Goal: Transaction & Acquisition: Obtain resource

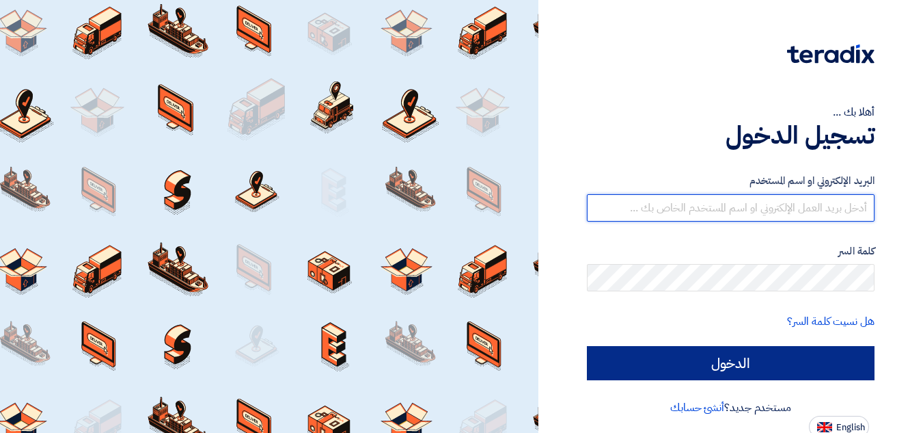
type input "[EMAIL_ADDRESS][DOMAIN_NAME]"
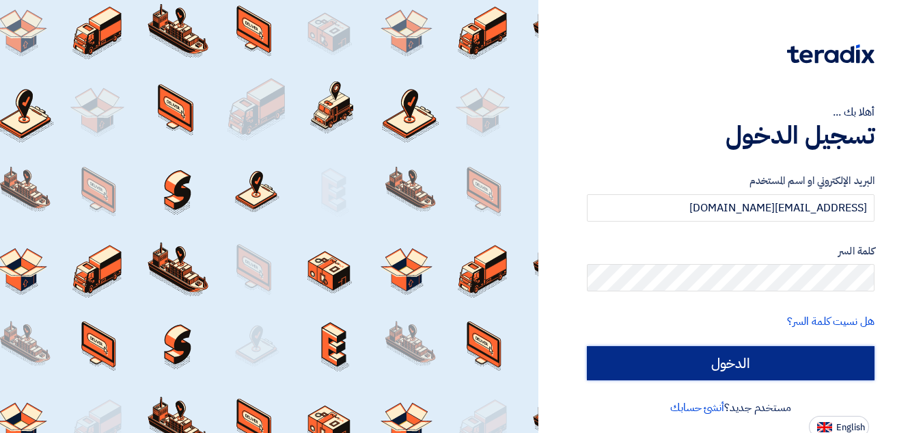
click at [708, 376] on input "الدخول" at bounding box center [731, 363] width 288 height 34
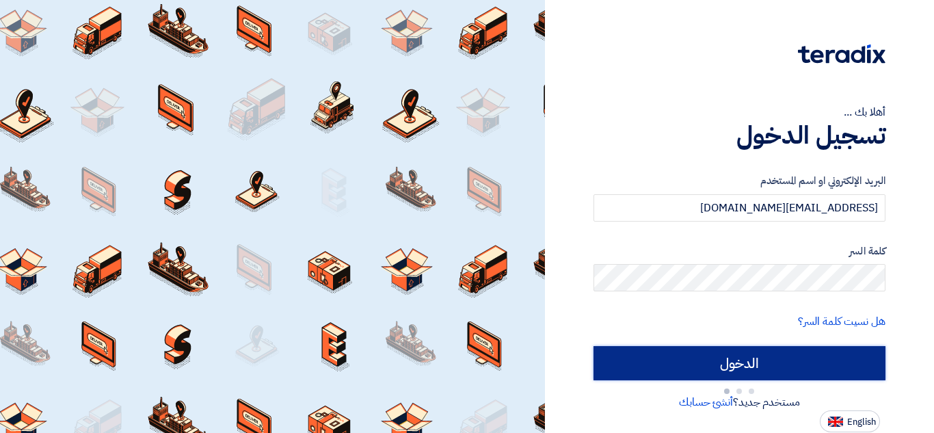
type input "Sign in"
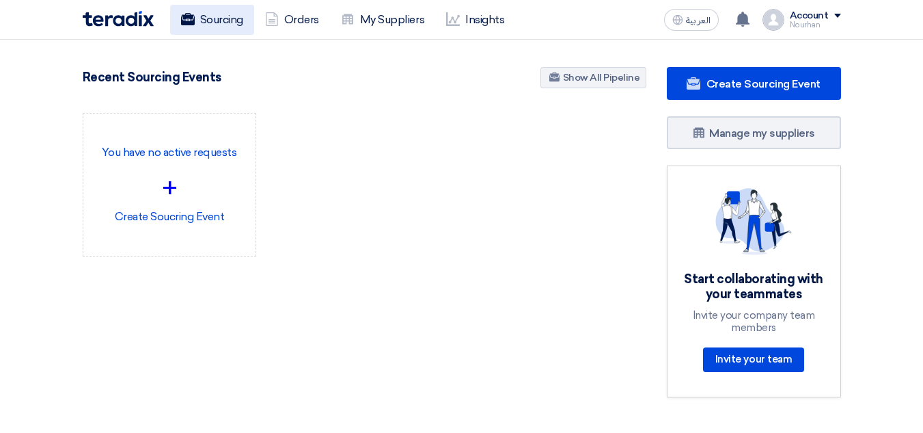
click at [243, 25] on link "Sourcing" at bounding box center [212, 20] width 84 height 30
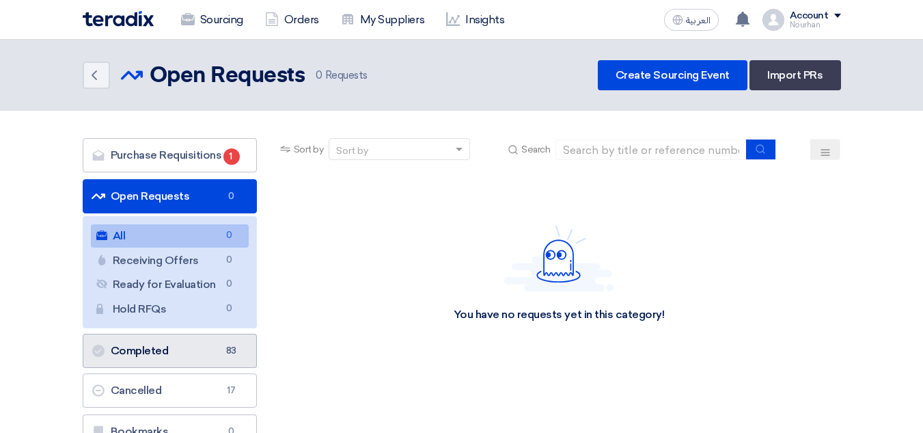
click at [181, 355] on link "Completed Completed 83" at bounding box center [170, 351] width 174 height 34
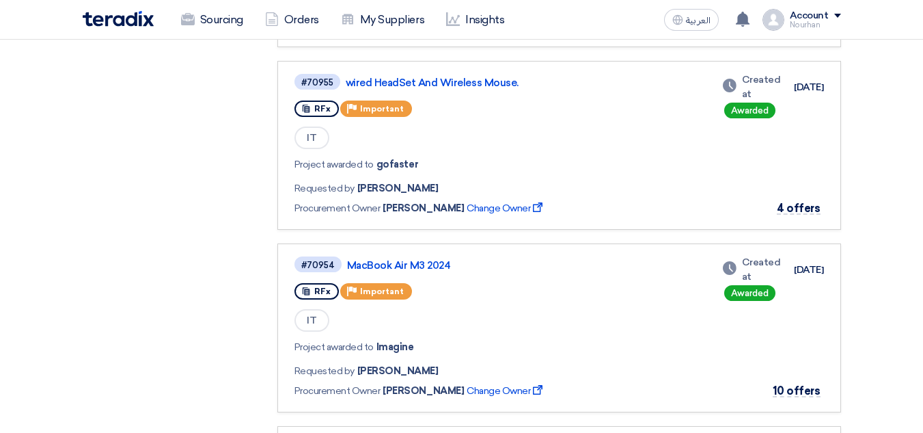
scroll to position [868, 0]
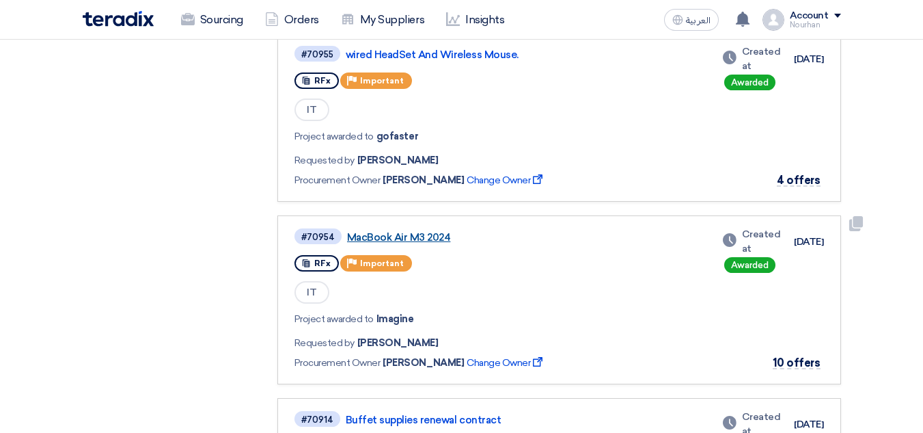
click at [410, 239] on link "MacBook Air M3 2024" at bounding box center [518, 237] width 342 height 12
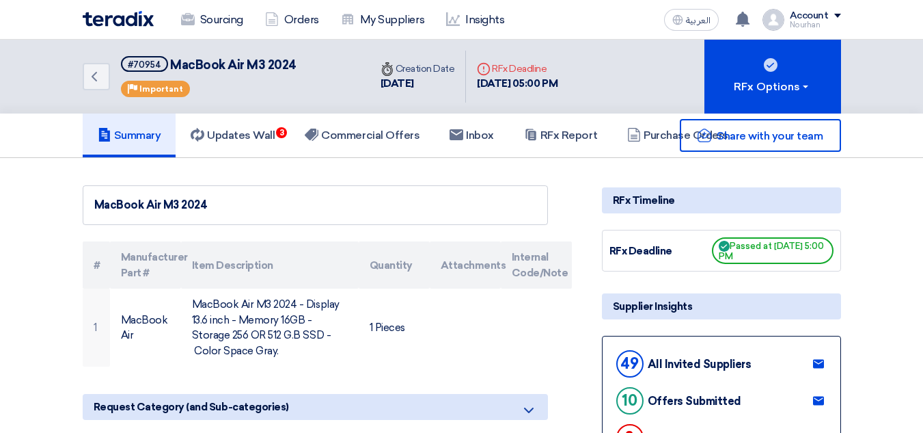
click at [664, 135] on div "Share with your team" at bounding box center [721, 135] width 239 height 33
click at [663, 133] on div "Share with your team" at bounding box center [721, 135] width 239 height 33
click at [579, 137] on h5 "RFx Report" at bounding box center [560, 135] width 73 height 14
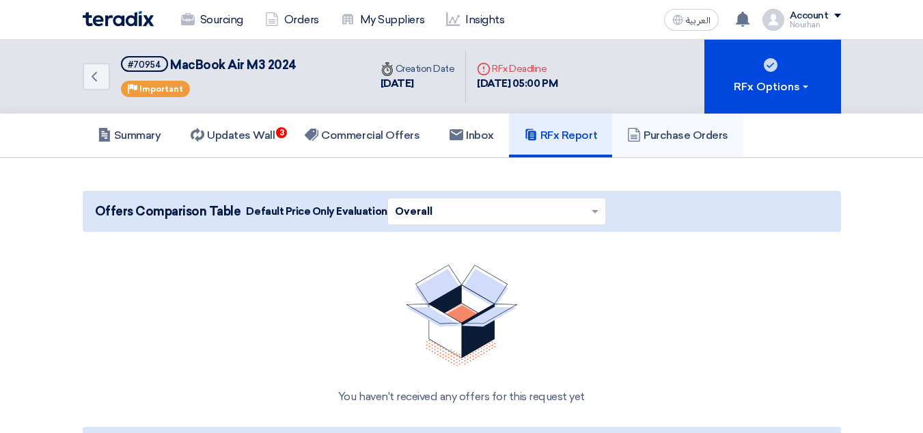
click at [709, 136] on h5 "Purchase Orders" at bounding box center [677, 135] width 101 height 14
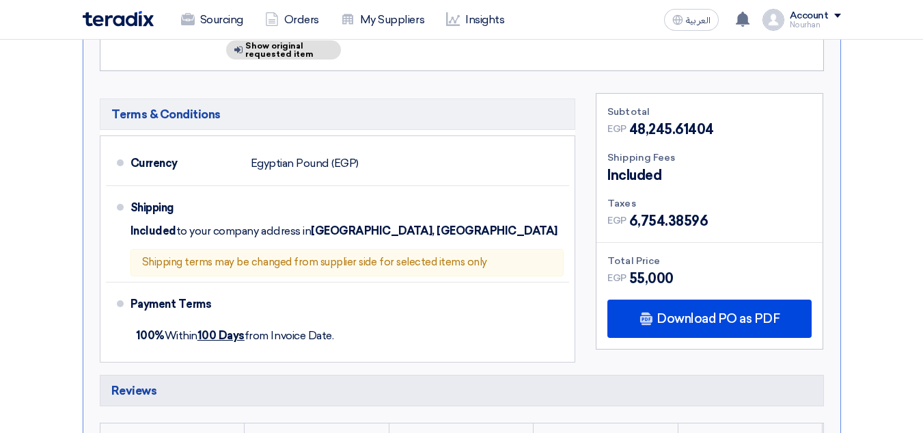
scroll to position [558, 0]
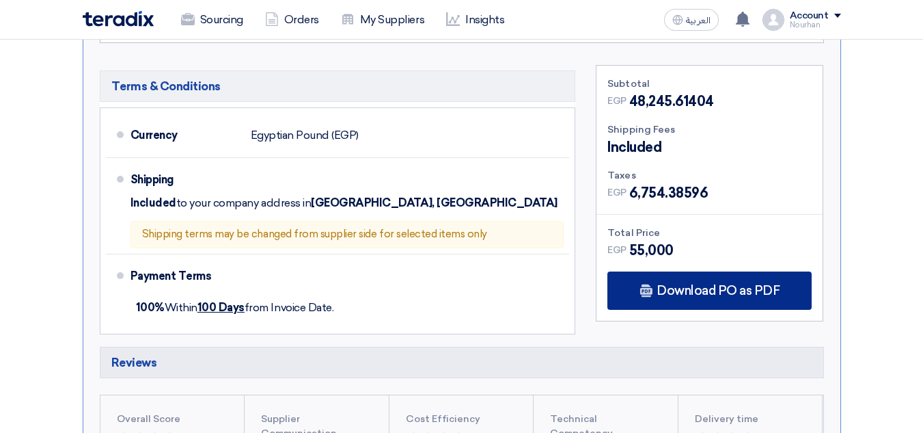
click at [753, 284] on span "Download PO as PDF" at bounding box center [718, 290] width 123 height 12
